Goal: Complete application form

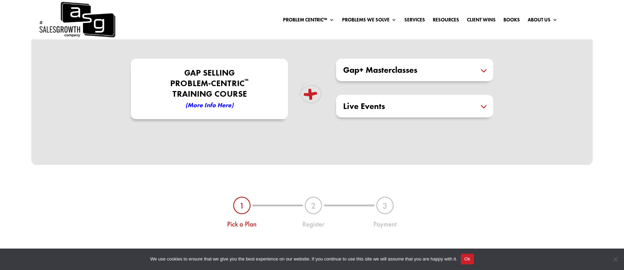
scroll to position [250, 0]
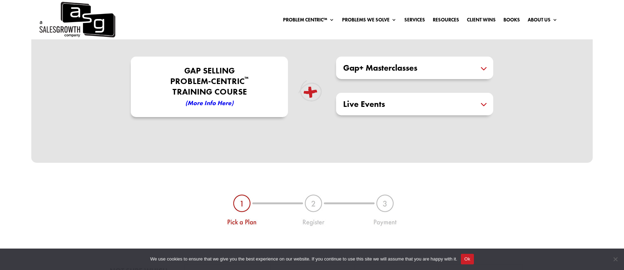
click at [489, 102] on div "Live Events Designed to keep you at the forefront of industry trends and insigh…" at bounding box center [414, 104] width 157 height 22
click at [484, 105] on h5 "Live Events" at bounding box center [414, 104] width 143 height 8
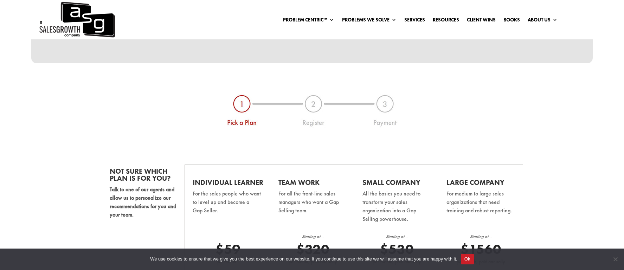
scroll to position [342, 0]
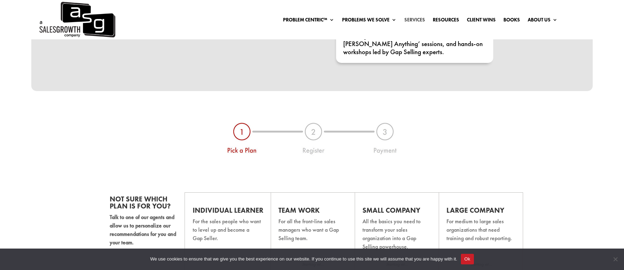
click at [410, 17] on link "Services" at bounding box center [414, 21] width 21 height 8
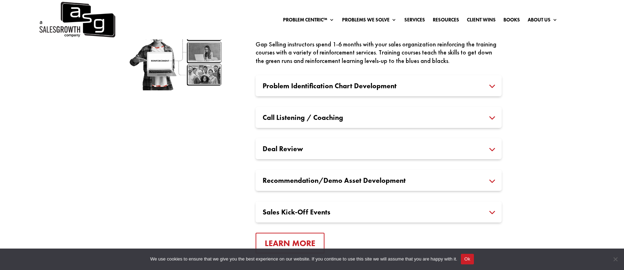
scroll to position [1028, 0]
click at [386, 211] on h3 "Sales Kick-Off Events" at bounding box center [378, 211] width 232 height 7
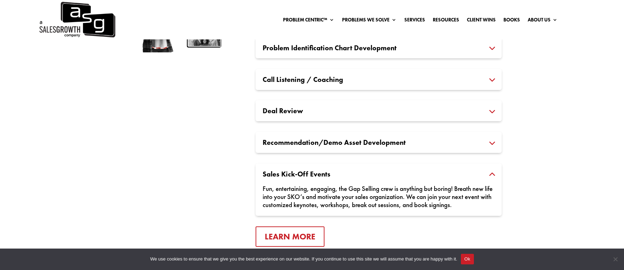
scroll to position [1100, 0]
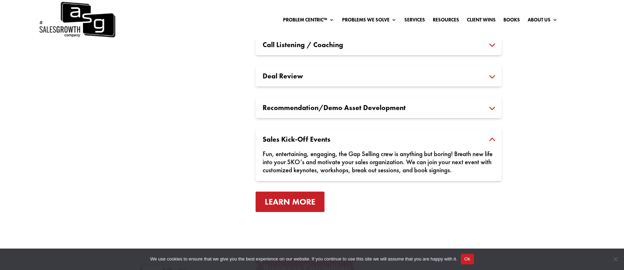
click at [310, 198] on link "Learn More" at bounding box center [289, 201] width 69 height 21
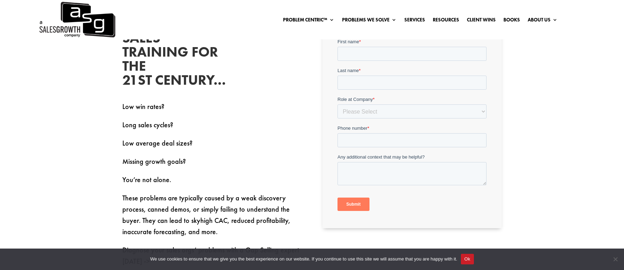
scroll to position [262, 0]
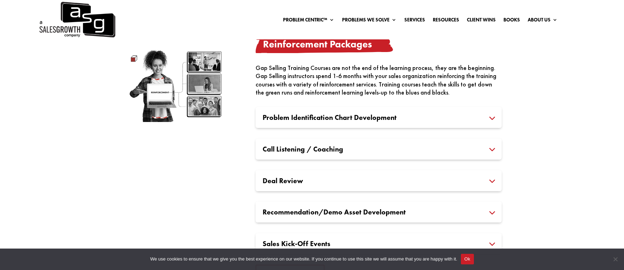
scroll to position [1097, 0]
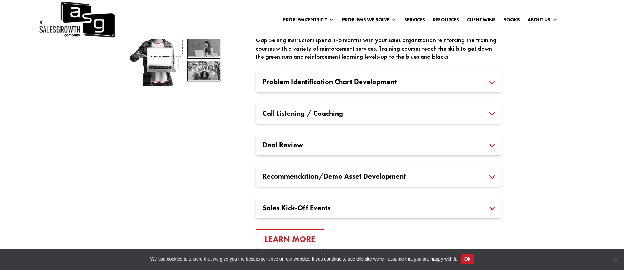
click at [492, 148] on h3 "Deal Review" at bounding box center [378, 144] width 232 height 7
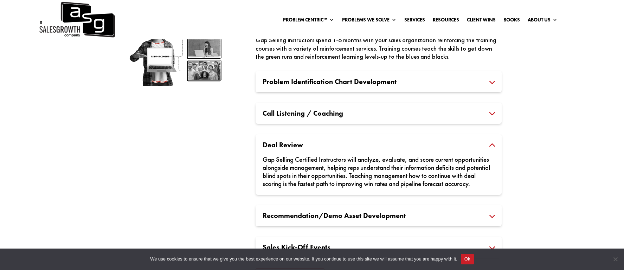
click at [494, 145] on h3 "Deal Review" at bounding box center [378, 144] width 232 height 7
click at [494, 141] on h3 "Deal Review" at bounding box center [378, 144] width 232 height 7
click at [493, 219] on h3 "Recommendation/Demo Asset Development" at bounding box center [378, 215] width 232 height 7
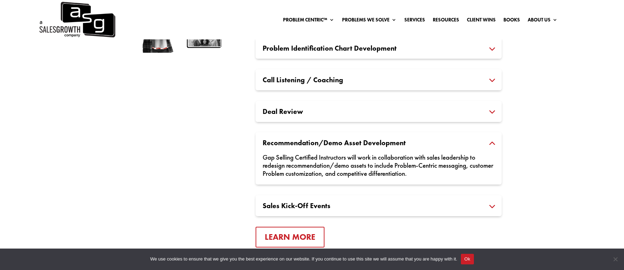
scroll to position [1132, 0]
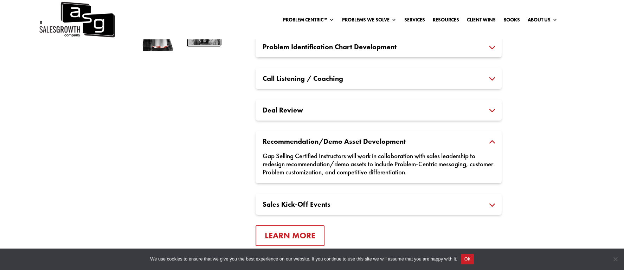
click at [490, 206] on h3 "Sales Kick-Off Events" at bounding box center [378, 204] width 232 height 7
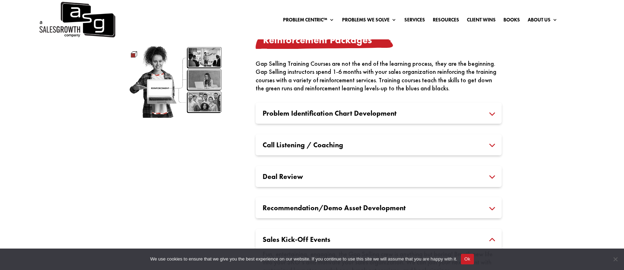
scroll to position [1059, 0]
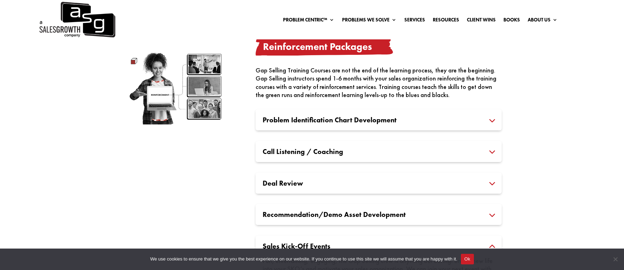
click at [486, 119] on h3 "Problem Identification Chart Development" at bounding box center [378, 119] width 232 height 7
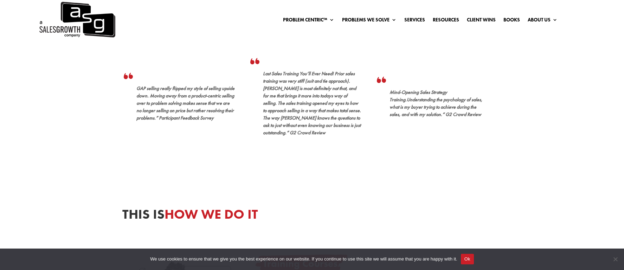
scroll to position [0, 0]
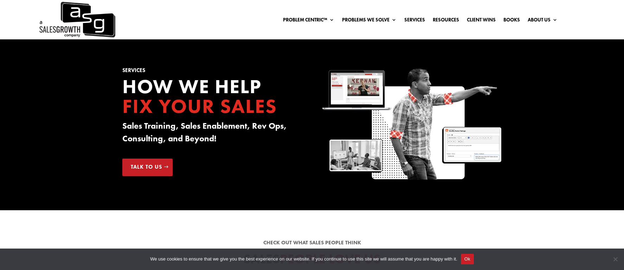
click at [69, 22] on img at bounding box center [76, 19] width 77 height 39
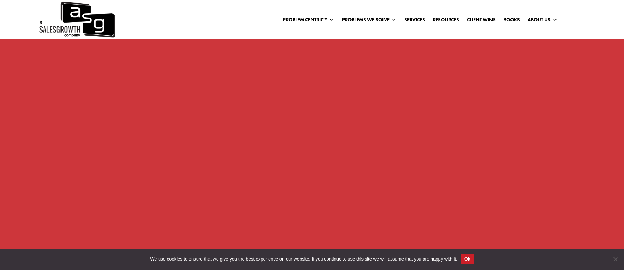
scroll to position [562, 0]
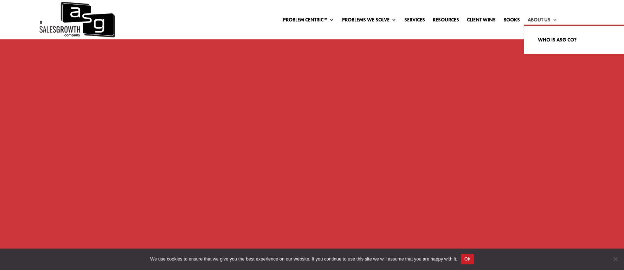
click at [538, 20] on link "About Us" at bounding box center [542, 21] width 30 height 8
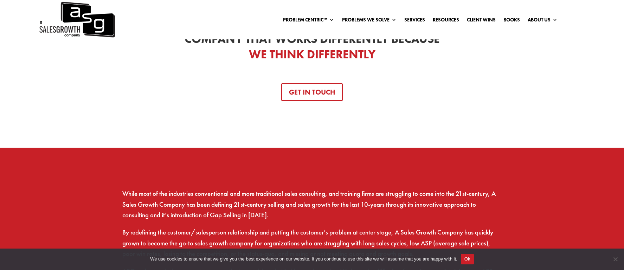
scroll to position [237, 0]
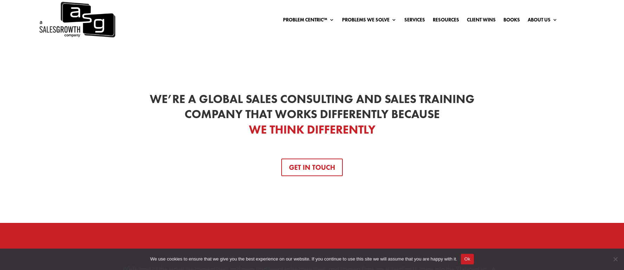
click at [316, 155] on div "We’re a Global Sales Consulting and Sales Training Company That Works Different…" at bounding box center [311, 133] width 379 height 85
click at [316, 164] on link "Get In Touch" at bounding box center [311, 167] width 61 height 18
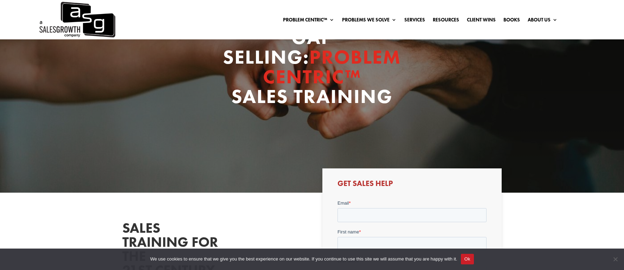
scroll to position [228, 0]
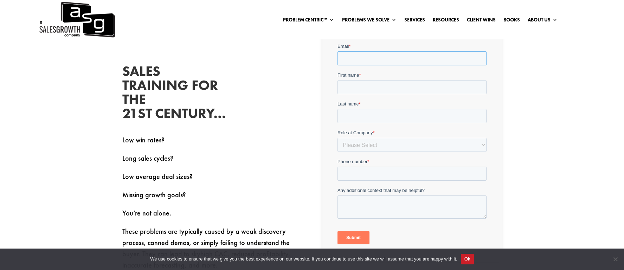
click at [385, 59] on input "Email *" at bounding box center [411, 58] width 149 height 14
type input "[PERSON_NAME][EMAIL_ADDRESS][DOMAIN_NAME]"
type input "[PERSON_NAME]"
type input "weight"
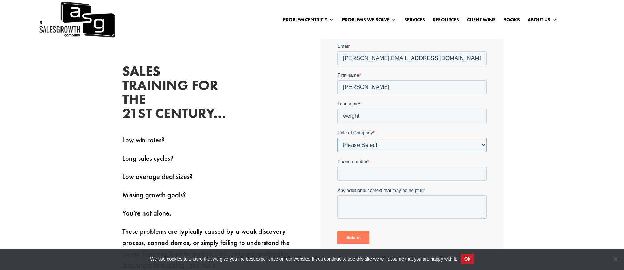
click at [387, 145] on select "Please Select C-Level (CRO, CSO, etc) Senior Leadership (VP of Sales, VP of Ena…" at bounding box center [411, 144] width 149 height 14
select select "Senior Leadership (VP of Sales, VP of Enablement, etc)"
click at [337, 137] on select "Please Select C-Level (CRO, CSO, etc) Senior Leadership (VP of Sales, VP of Ena…" at bounding box center [411, 144] width 149 height 14
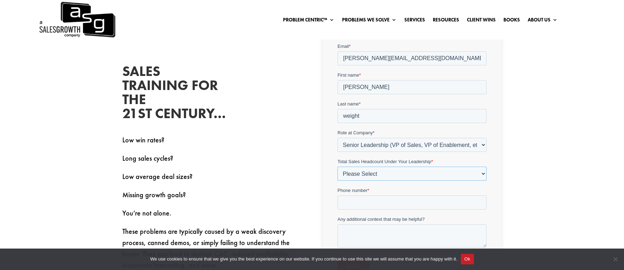
click at [392, 174] on select "Please Select Just Me 1-9 [PHONE_NUMBER] [PHONE_NUMBER]+" at bounding box center [411, 173] width 149 height 14
select select "10-19"
click at [337, 166] on select "Please Select Just Me 1-9 [PHONE_NUMBER] [PHONE_NUMBER]+" at bounding box center [411, 173] width 149 height 14
click at [392, 200] on input "Phone number *" at bounding box center [411, 202] width 149 height 14
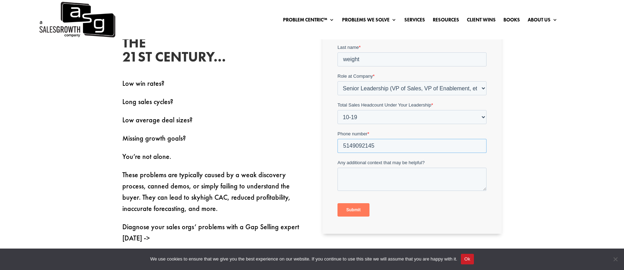
scroll to position [286, 0]
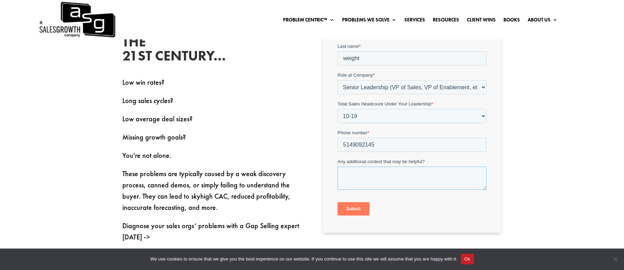
click at [409, 177] on textarea "Any additional context that may be helpful?" at bounding box center [411, 178] width 149 height 23
click at [371, 141] on input "5149092145" at bounding box center [411, 145] width 149 height 14
type input "9849700600"
click at [384, 179] on textarea "Any additional context that may be helpful?" at bounding box center [411, 178] width 149 height 23
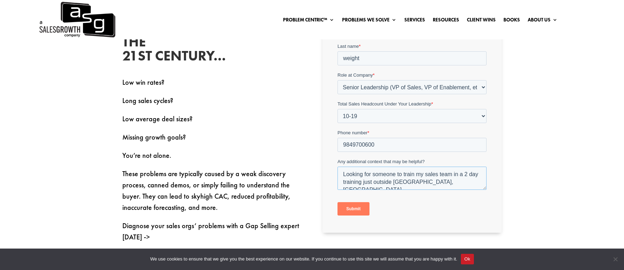
click at [454, 174] on textarea "Looking for someone to train my sales team in a 2 day training just outside [GE…" at bounding box center [411, 178] width 149 height 23
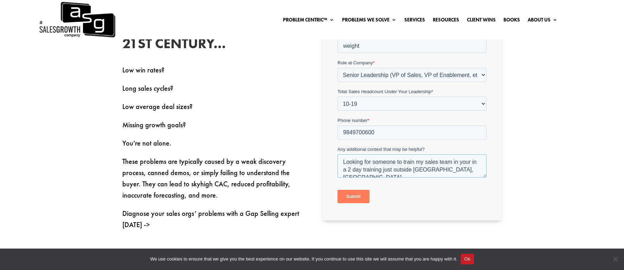
scroll to position [405, 0]
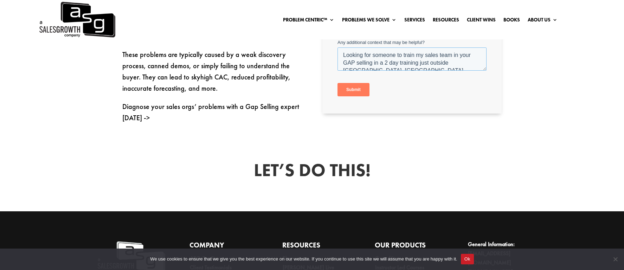
click at [466, 56] on textarea "Looking for someone to train my sales team in your GAP selling in a 2 day train…" at bounding box center [411, 58] width 149 height 23
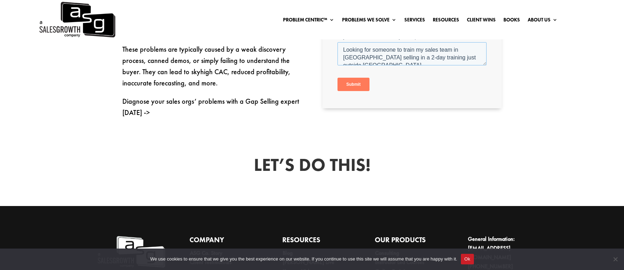
scroll to position [401, 0]
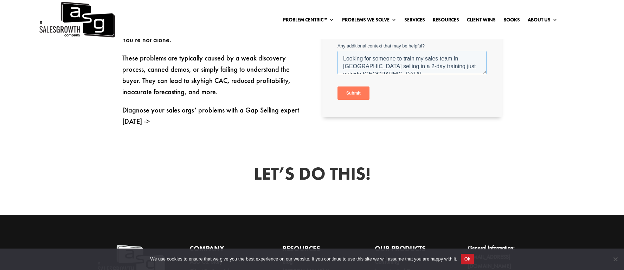
type textarea "Looking for someone to train my sales team in [GEOGRAPHIC_DATA] selling in a 2-…"
click at [357, 93] on input "Submit" at bounding box center [353, 92] width 32 height 13
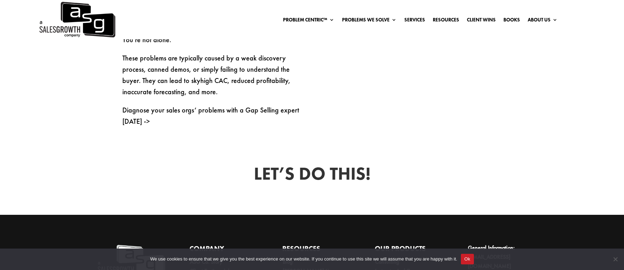
click at [252, 197] on div "Let’s Do This!" at bounding box center [312, 175] width 624 height 78
